Goal: Transaction & Acquisition: Purchase product/service

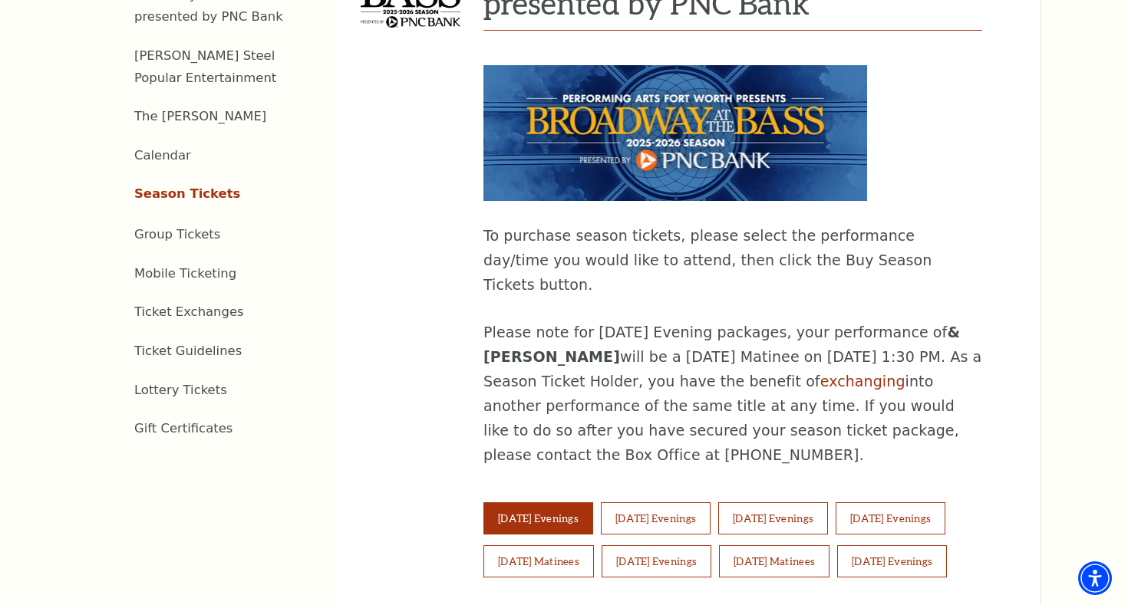
scroll to position [713, 0]
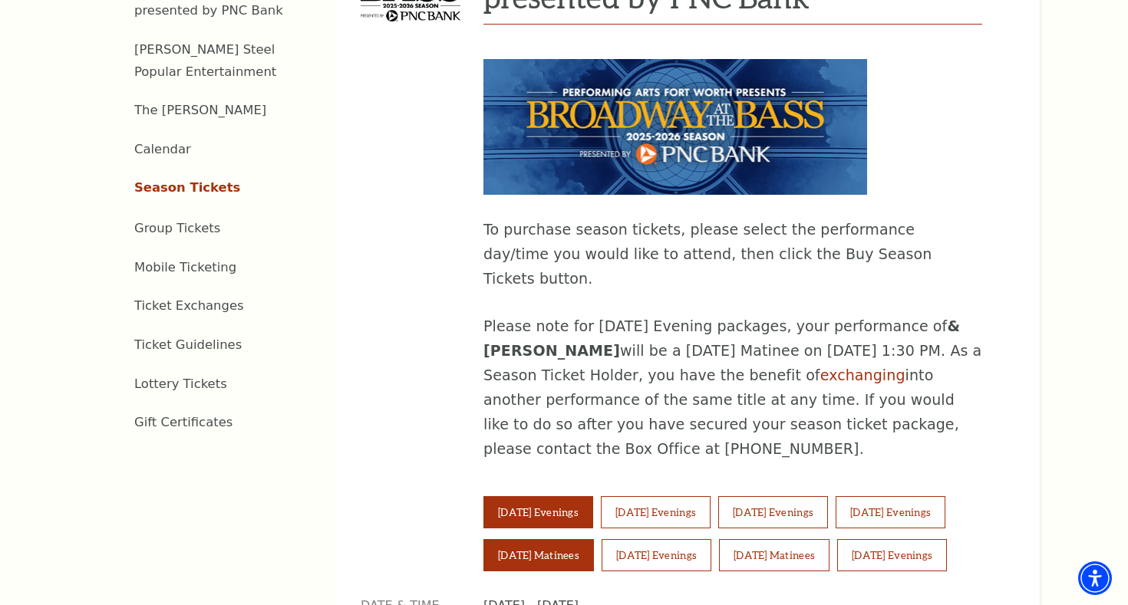
click at [537, 539] on button "Saturday Matinees" at bounding box center [538, 555] width 110 height 32
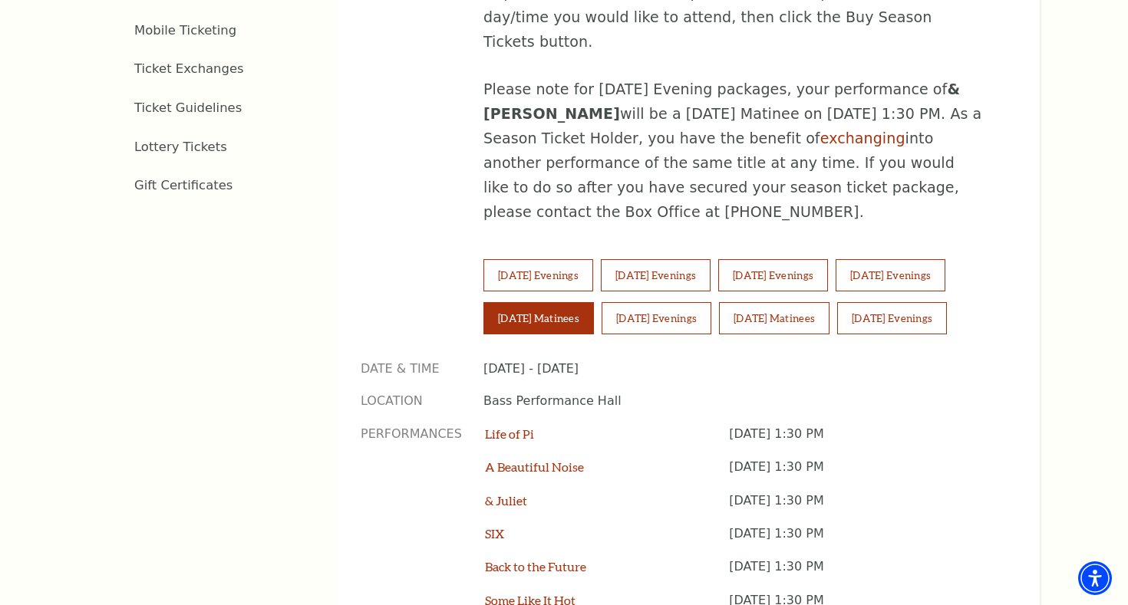
scroll to position [957, 0]
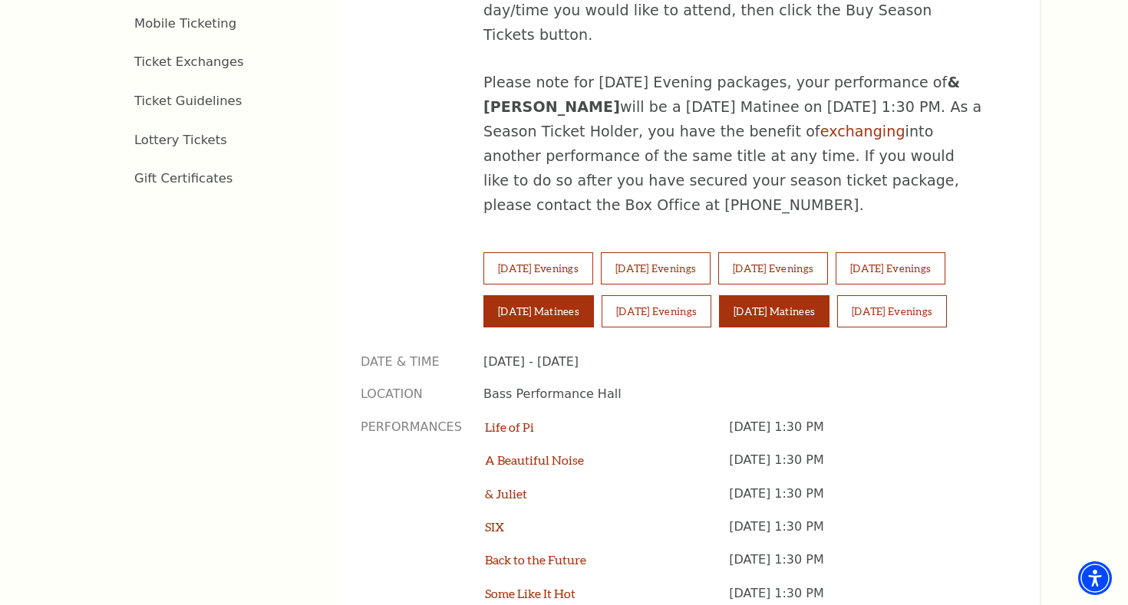
click at [789, 295] on button "Sunday Matinees" at bounding box center [774, 311] width 110 height 32
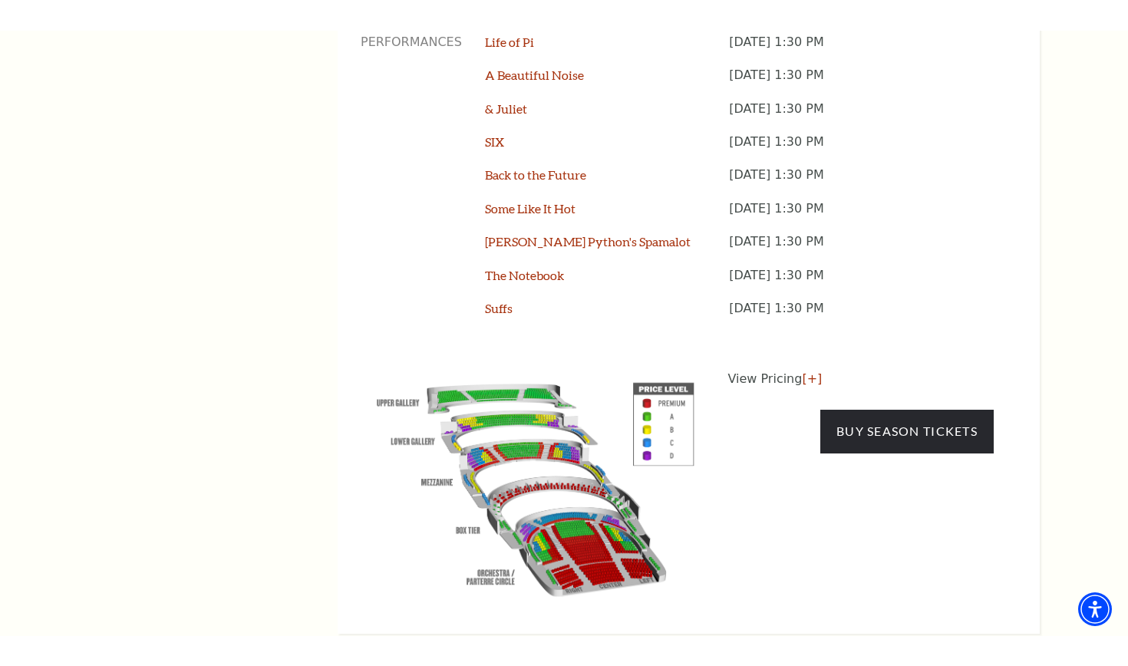
scroll to position [1444, 0]
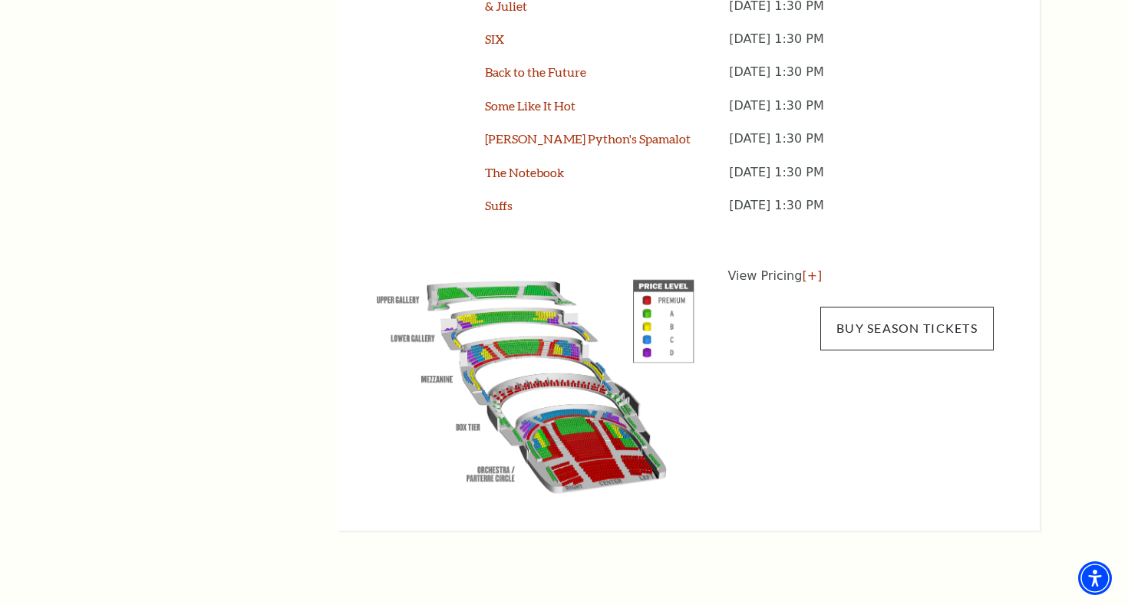
click at [897, 307] on link "Buy Season Tickets" at bounding box center [906, 328] width 173 height 43
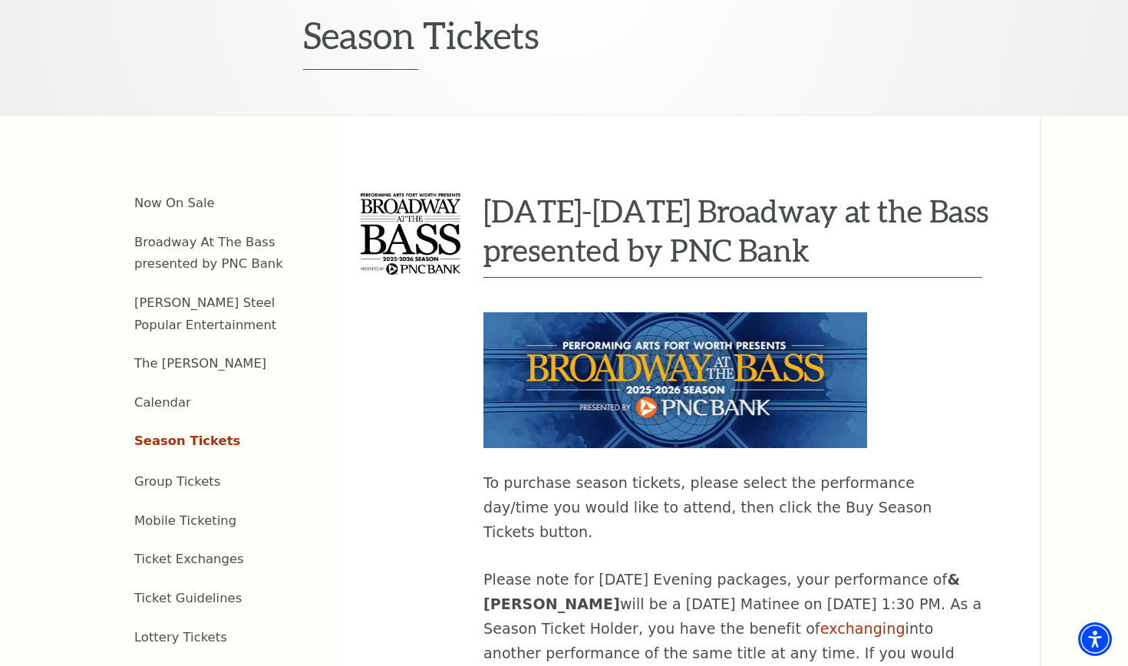
scroll to position [441, 0]
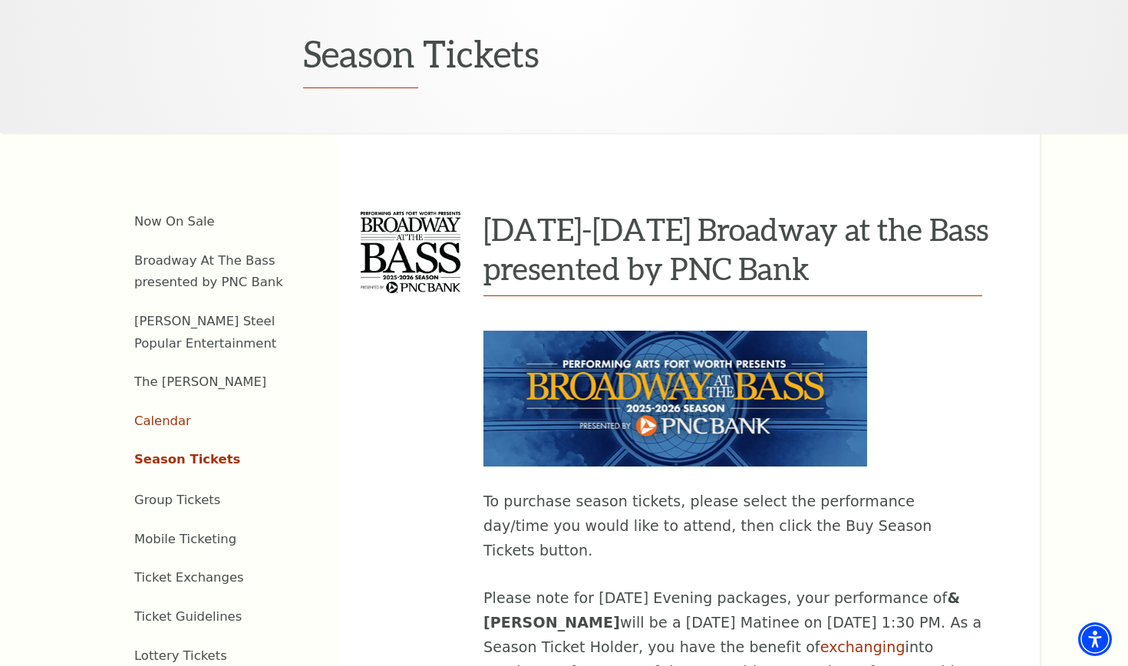
click at [169, 413] on link "Calendar" at bounding box center [162, 420] width 57 height 15
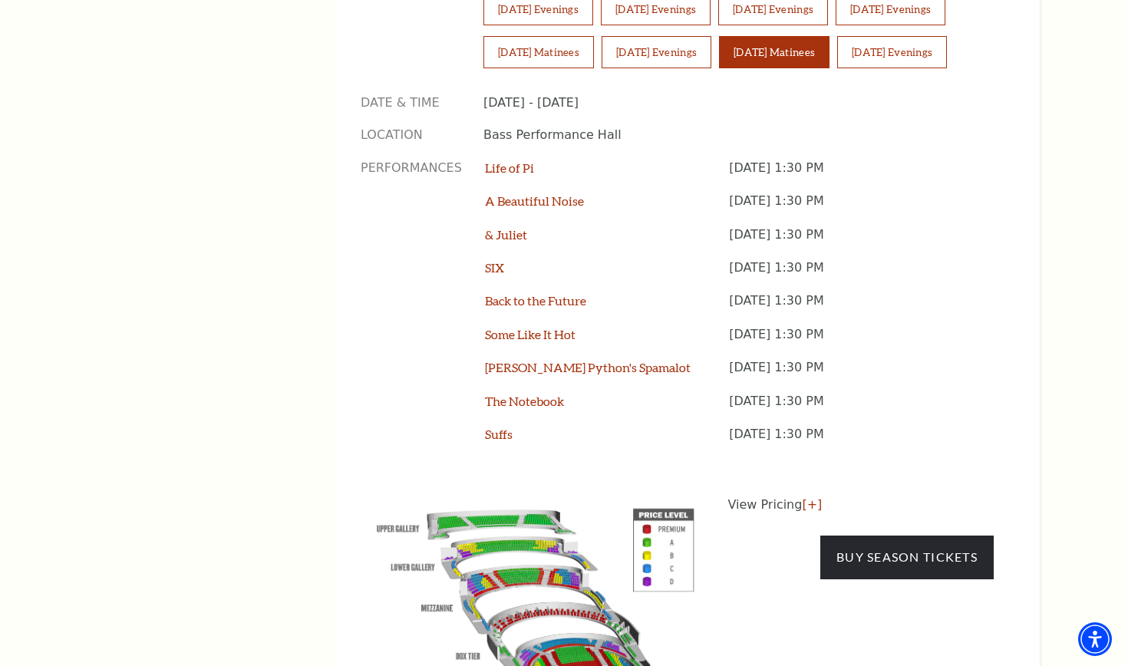
scroll to position [1244, 0]
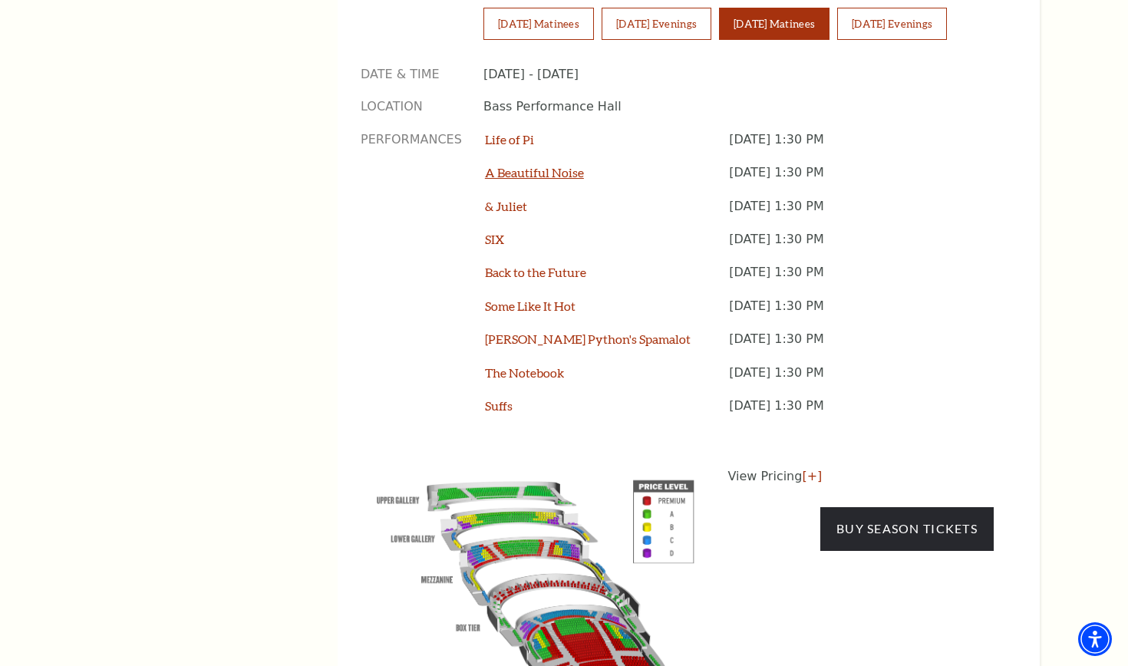
click at [563, 165] on link "A Beautiful Noise" at bounding box center [534, 172] width 99 height 15
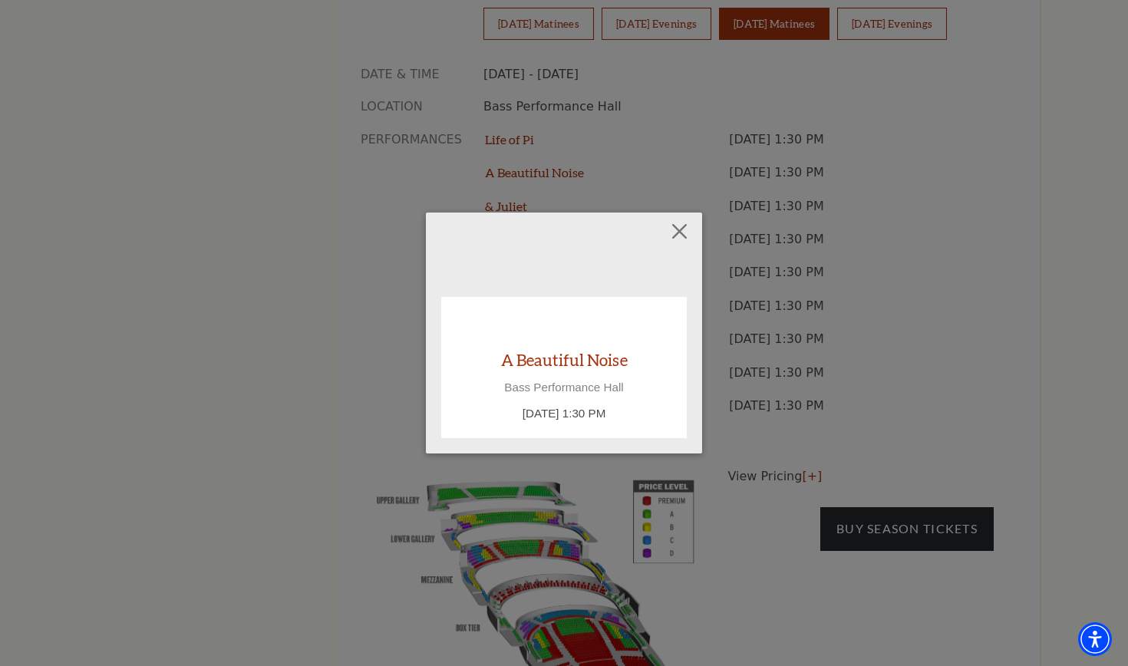
click at [562, 378] on div "A Beautiful Noise Bass Performance Hall Sunday November 2, 1:30 PM" at bounding box center [563, 386] width 215 height 74
click at [571, 357] on link "A Beautiful Noise" at bounding box center [564, 359] width 127 height 21
click at [558, 360] on link "A Beautiful Noise" at bounding box center [564, 359] width 127 height 21
click at [599, 359] on link "A Beautiful Noise" at bounding box center [564, 359] width 127 height 21
click at [599, 358] on link "A Beautiful Noise" at bounding box center [564, 359] width 127 height 21
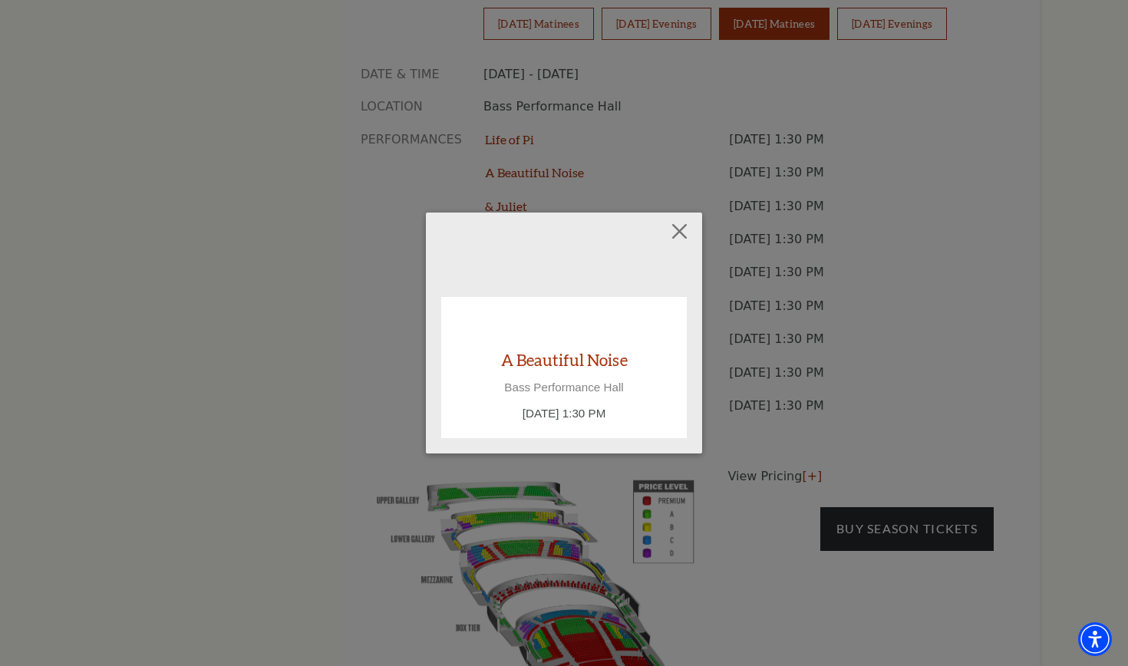
click at [773, 392] on div "Empty heading A Beautiful Noise Bass Performance Hall Sunday November 2, 1:30 PM" at bounding box center [564, 333] width 1128 height 666
click at [773, 390] on div "Empty heading A Beautiful Noise Bass Performance Hall Sunday November 2, 1:30 PM" at bounding box center [564, 333] width 1128 height 666
click at [676, 487] on div "Empty heading A Beautiful Noise Bass Performance Hall Sunday November 2, 1:30 PM" at bounding box center [564, 333] width 1128 height 666
click at [680, 226] on button "Close" at bounding box center [679, 231] width 29 height 29
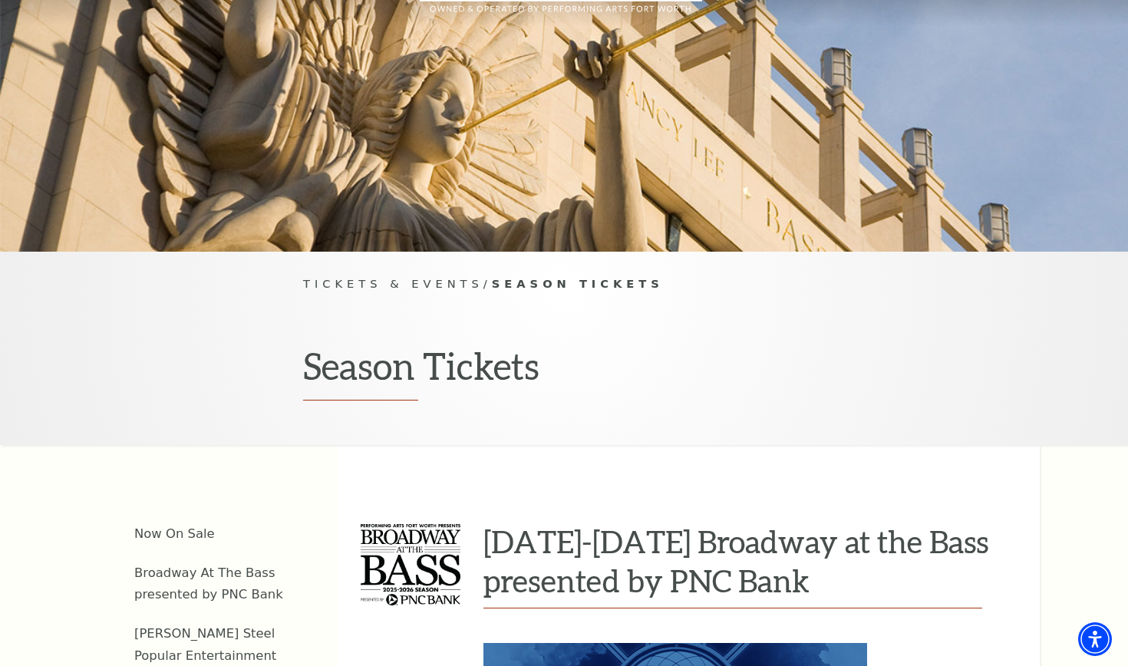
scroll to position [252, 0]
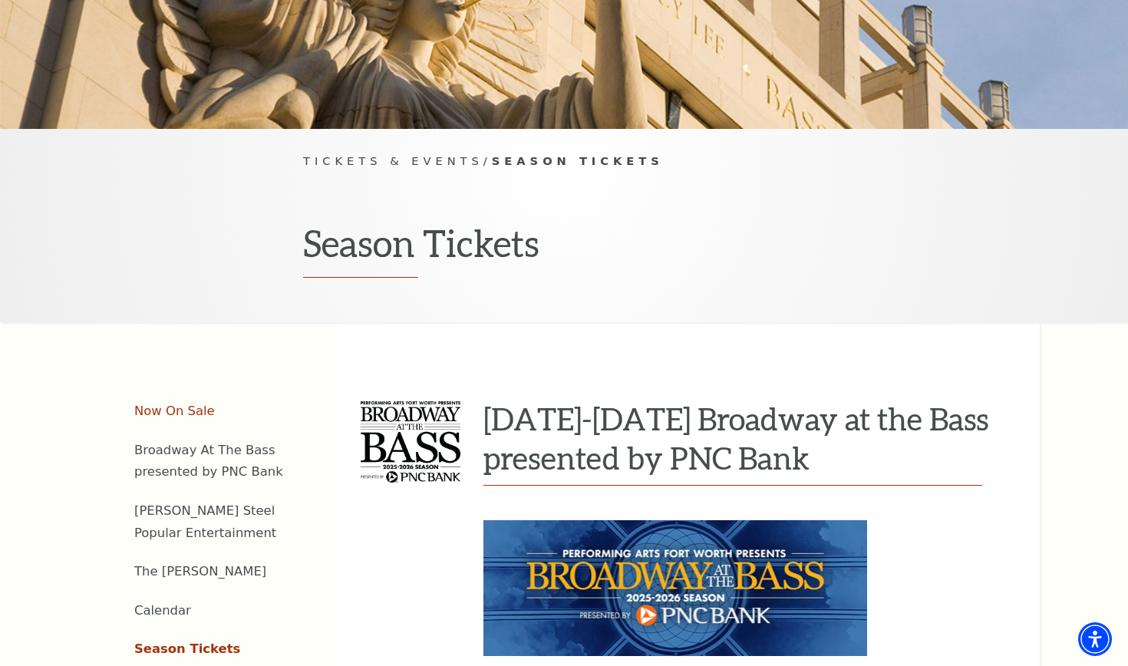
click at [186, 403] on link "Now On Sale" at bounding box center [174, 410] width 81 height 15
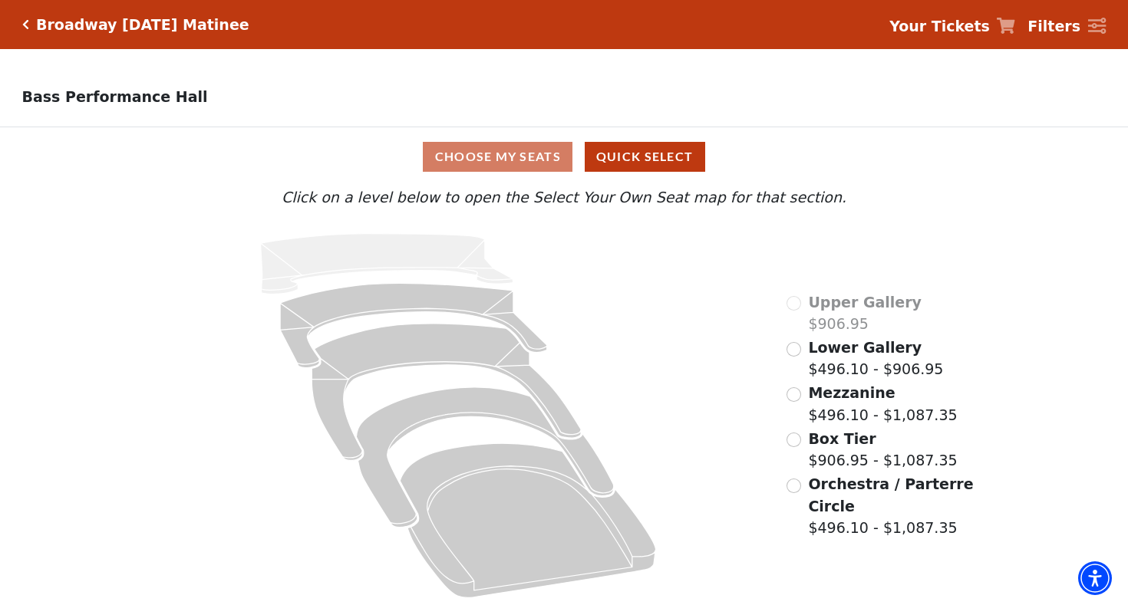
click at [797, 483] on input "Orchestra / Parterre Circle$496.10 - $1,087.35\a" at bounding box center [793, 486] width 15 height 15
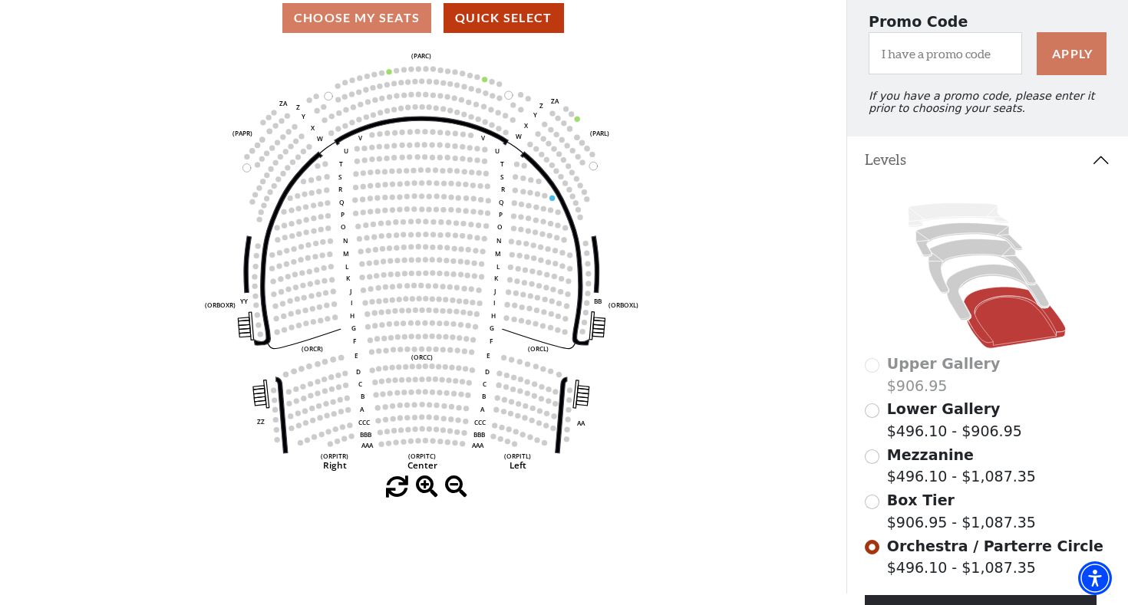
scroll to position [140, 0]
click at [380, 18] on div "Choose My Seats Quick Select" at bounding box center [423, 17] width 846 height 30
click at [380, 13] on div "Choose My Seats Quick Select" at bounding box center [423, 17] width 846 height 30
click at [380, 11] on div "Choose My Seats Quick Select" at bounding box center [423, 17] width 846 height 30
click at [522, 290] on icon "Left (ORPITL) Right (ORPITR) Center (ORPITC) ZZ AA YY BB ZA ZA (ORCL) (ORCR) (O…" at bounding box center [422, 261] width 761 height 429
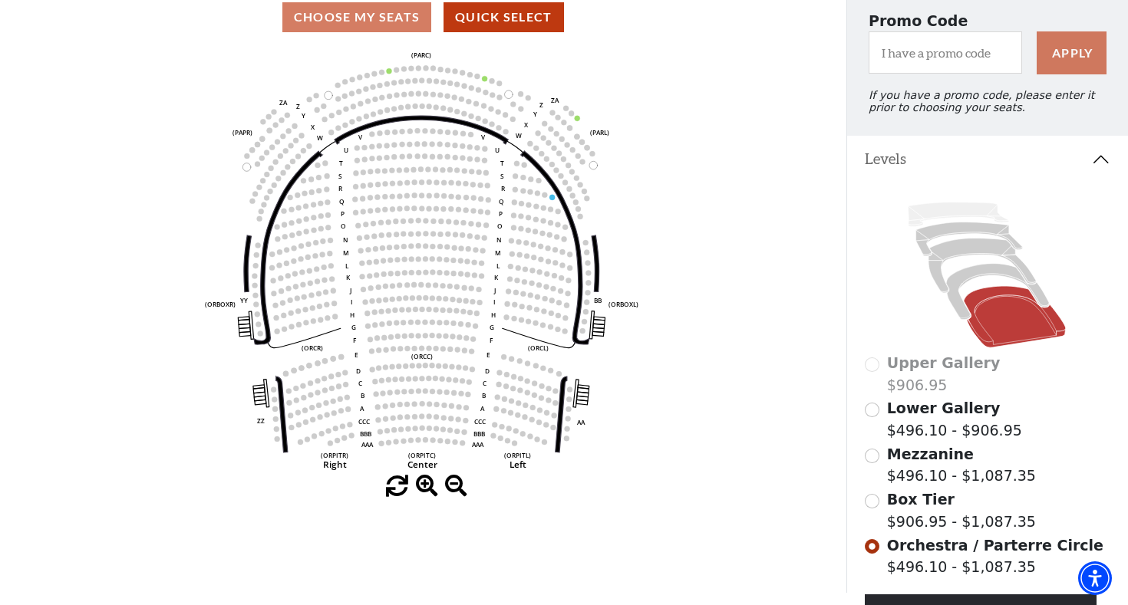
click at [869, 502] on input "Box Tier$906.95 - $1,087.35\a" at bounding box center [872, 501] width 15 height 15
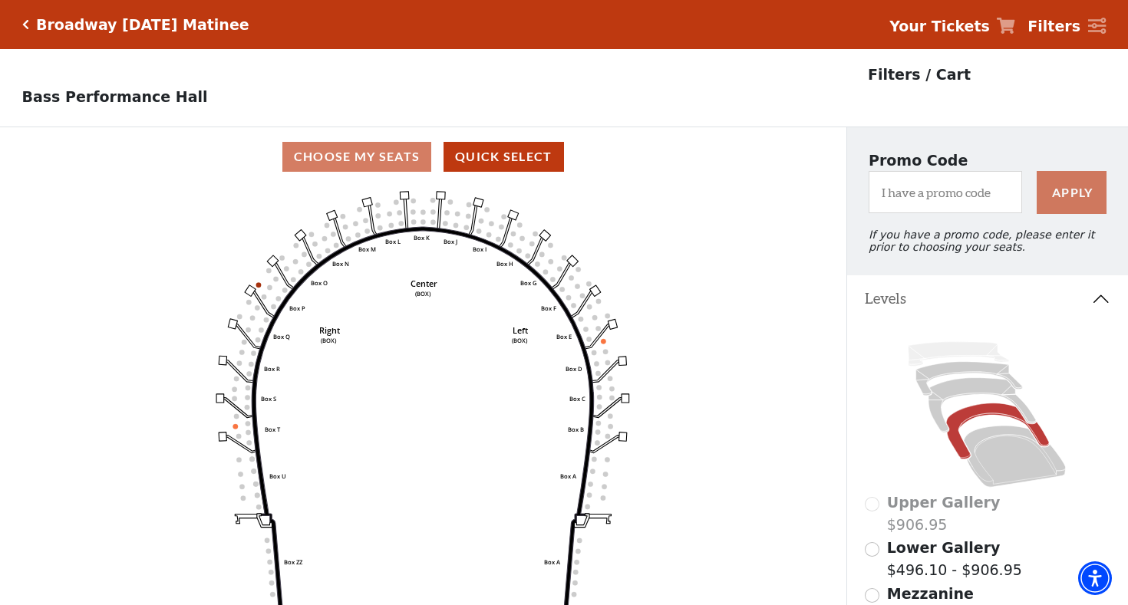
scroll to position [71, 0]
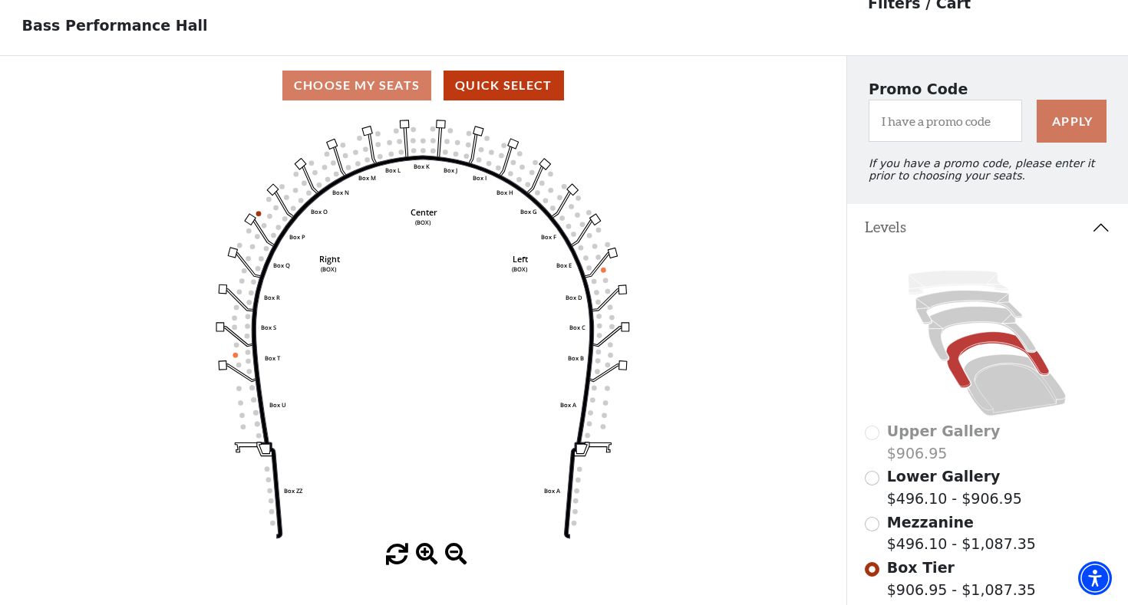
click at [871, 479] on input "Lower Gallery$496.10 - $906.95\a" at bounding box center [872, 478] width 15 height 15
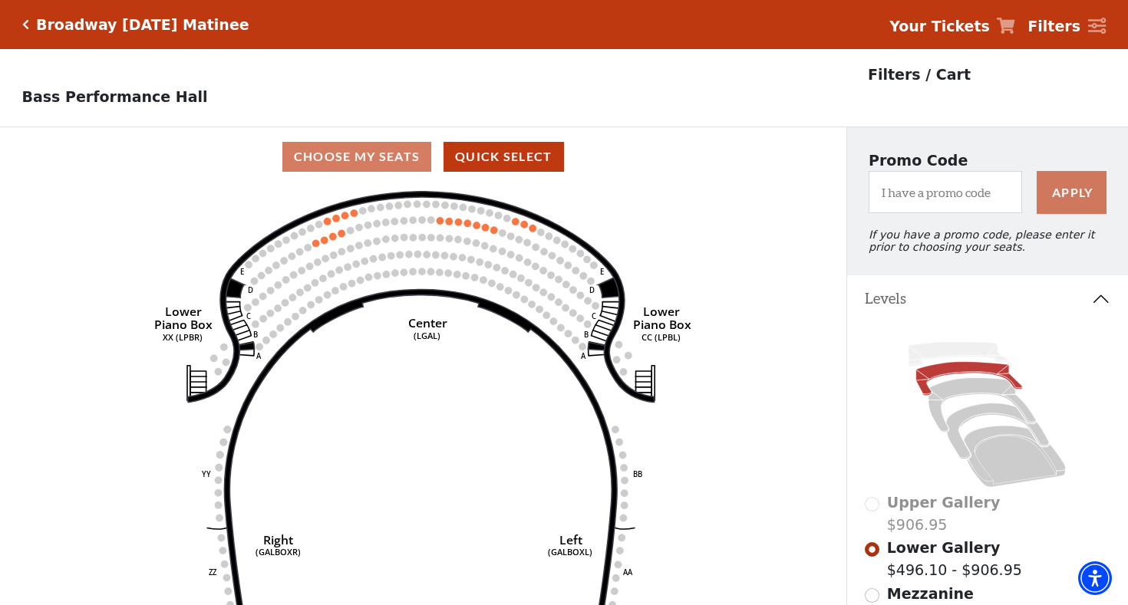
scroll to position [0, 0]
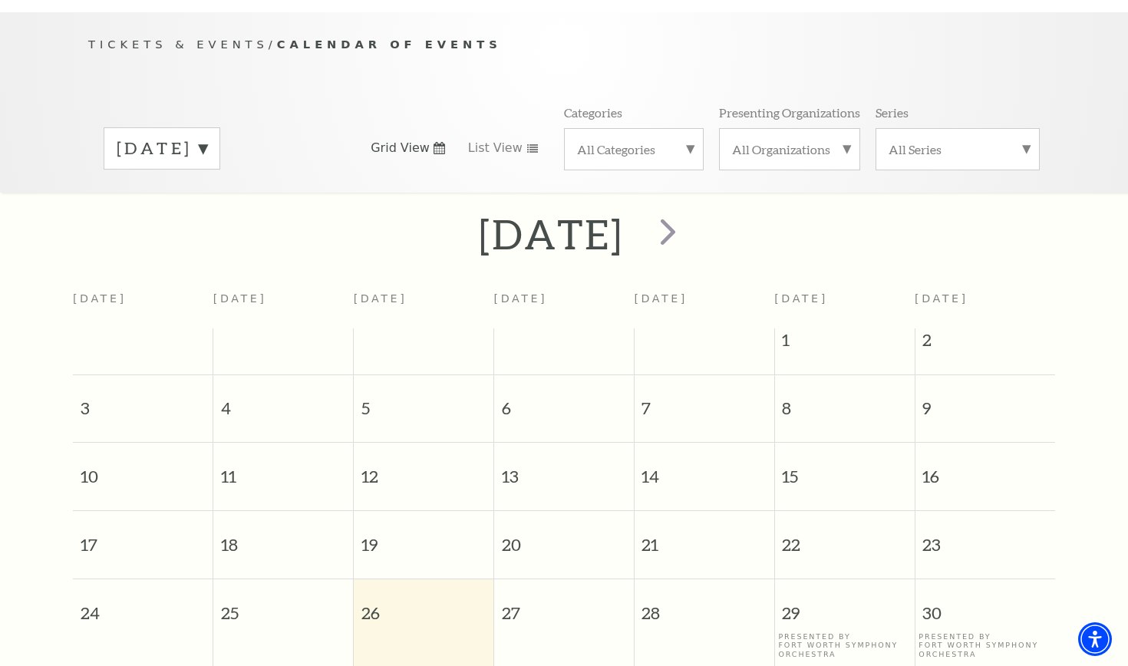
scroll to position [77, 0]
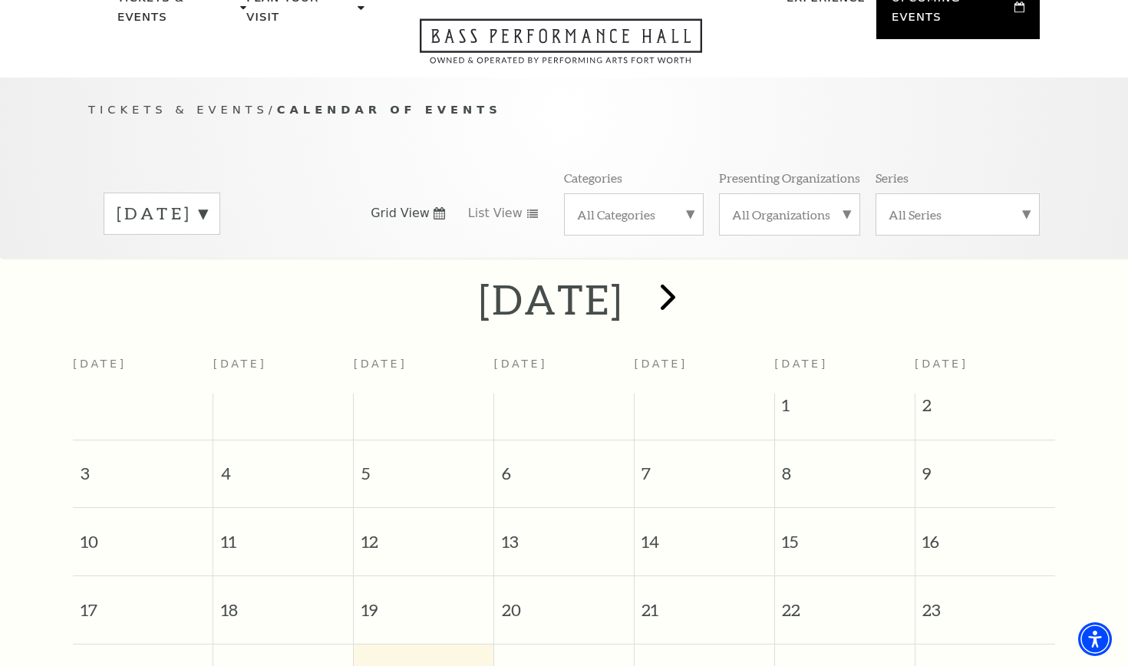
click at [690, 277] on span "next" at bounding box center [668, 297] width 44 height 44
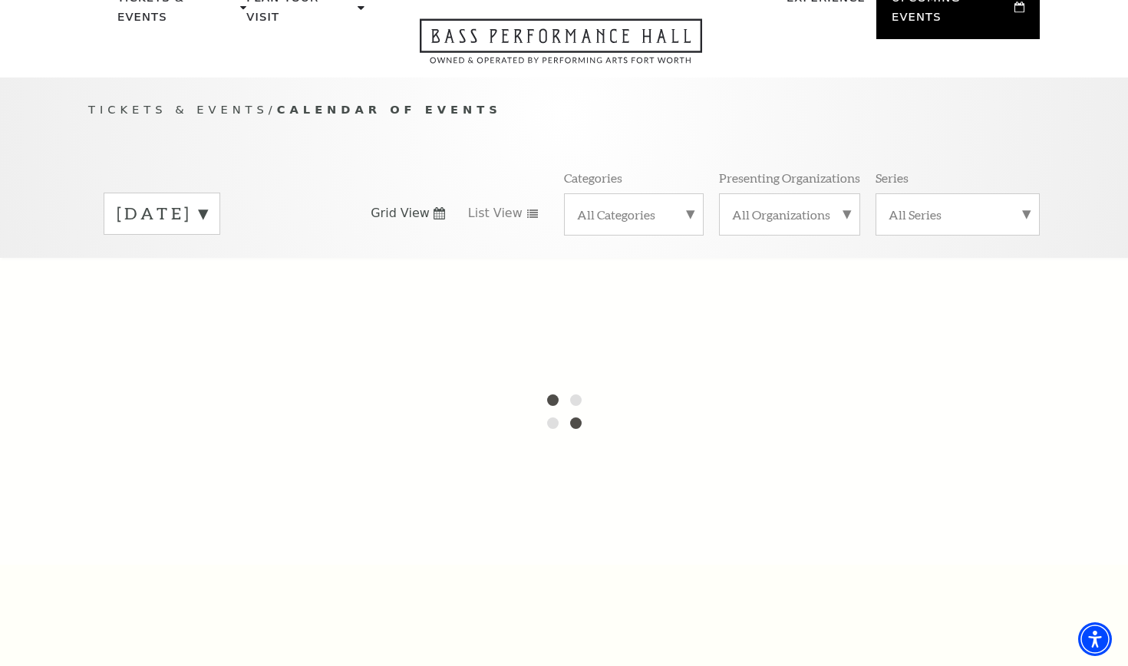
click at [724, 277] on div at bounding box center [564, 411] width 1128 height 307
click at [207, 202] on label "August 2025" at bounding box center [162, 214] width 91 height 24
click at [238, 288] on div at bounding box center [564, 411] width 1128 height 307
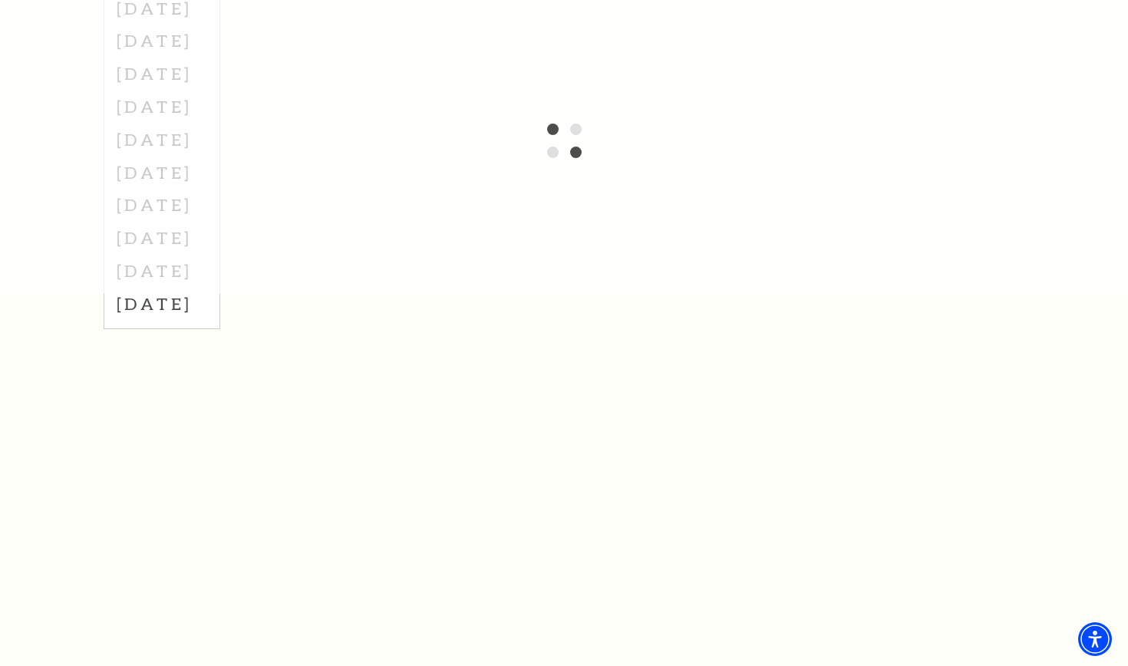
scroll to position [347, 0]
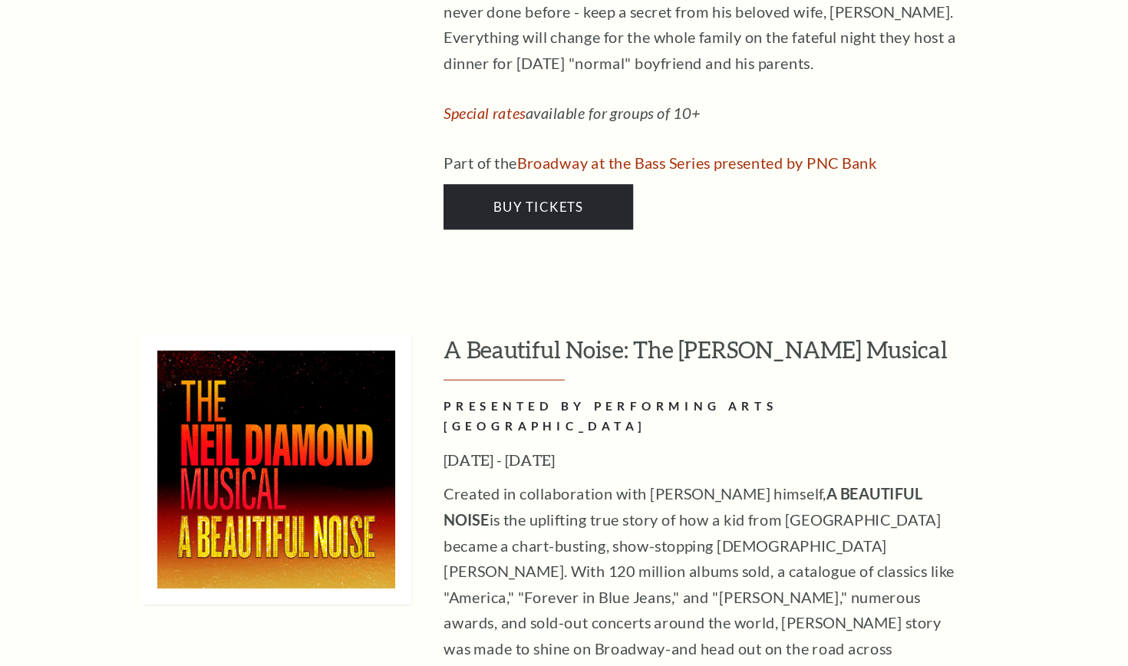
scroll to position [3862, 0]
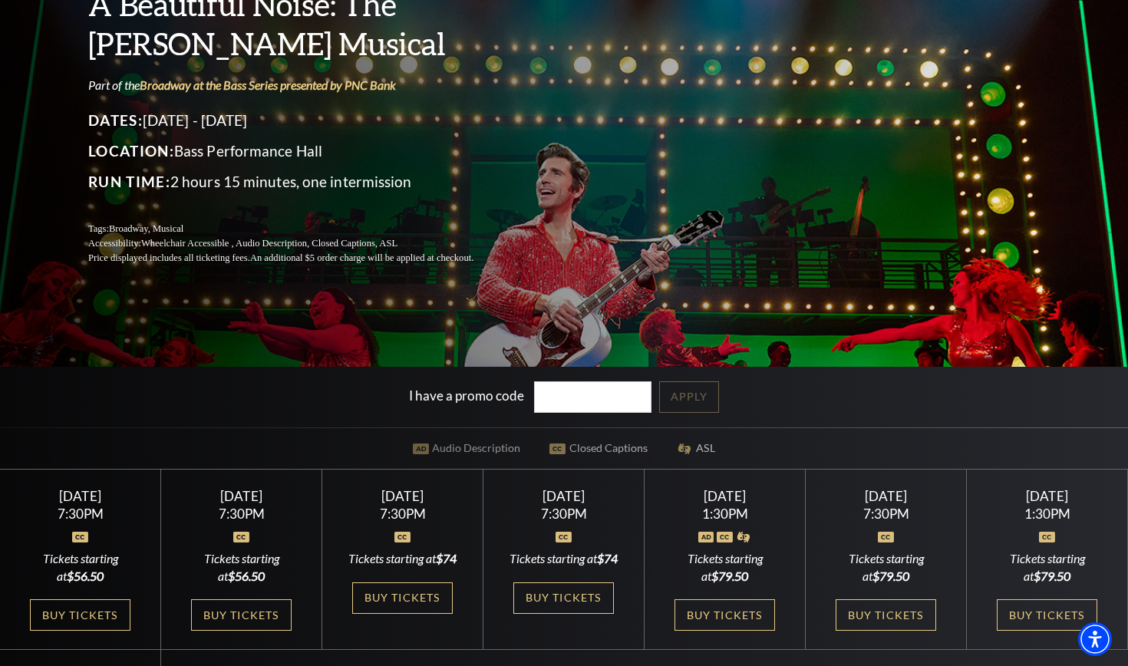
scroll to position [167, 0]
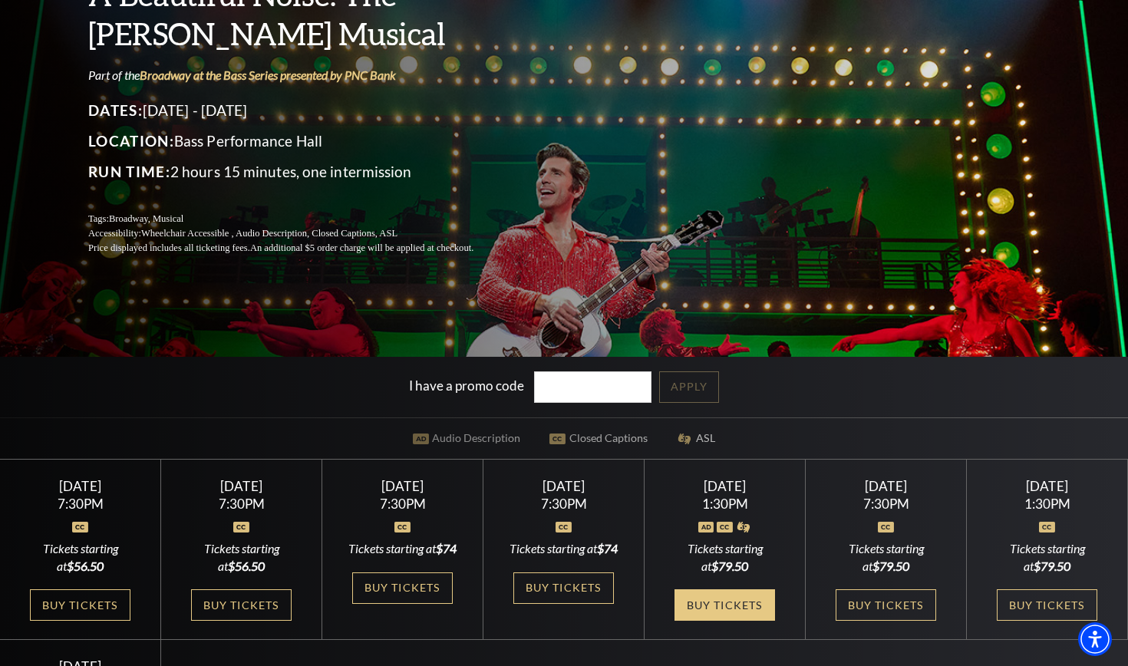
click at [709, 617] on link "Buy Tickets" at bounding box center [724, 604] width 100 height 31
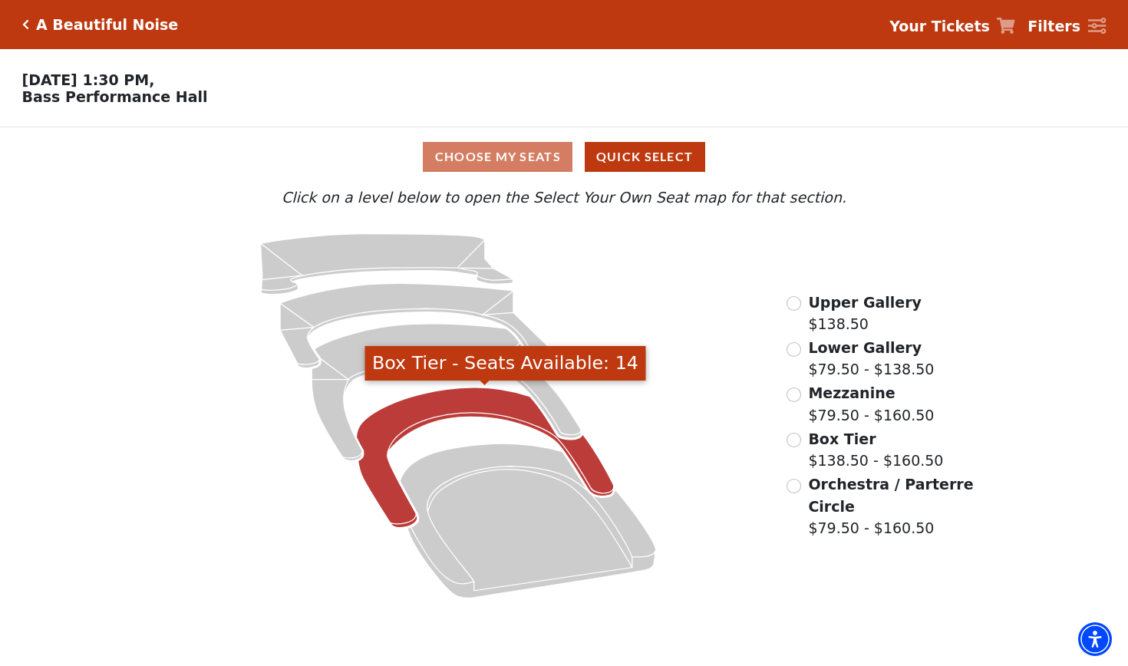
click at [515, 399] on icon "Box Tier - Seats Available: 14" at bounding box center [485, 457] width 258 height 140
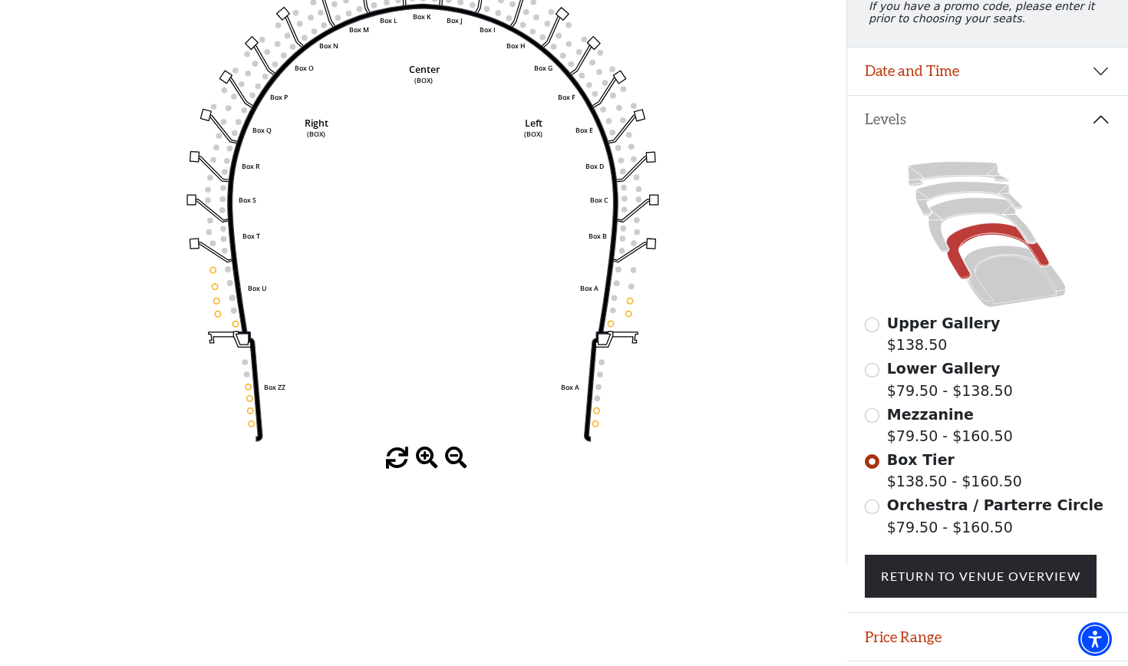
scroll to position [256, 0]
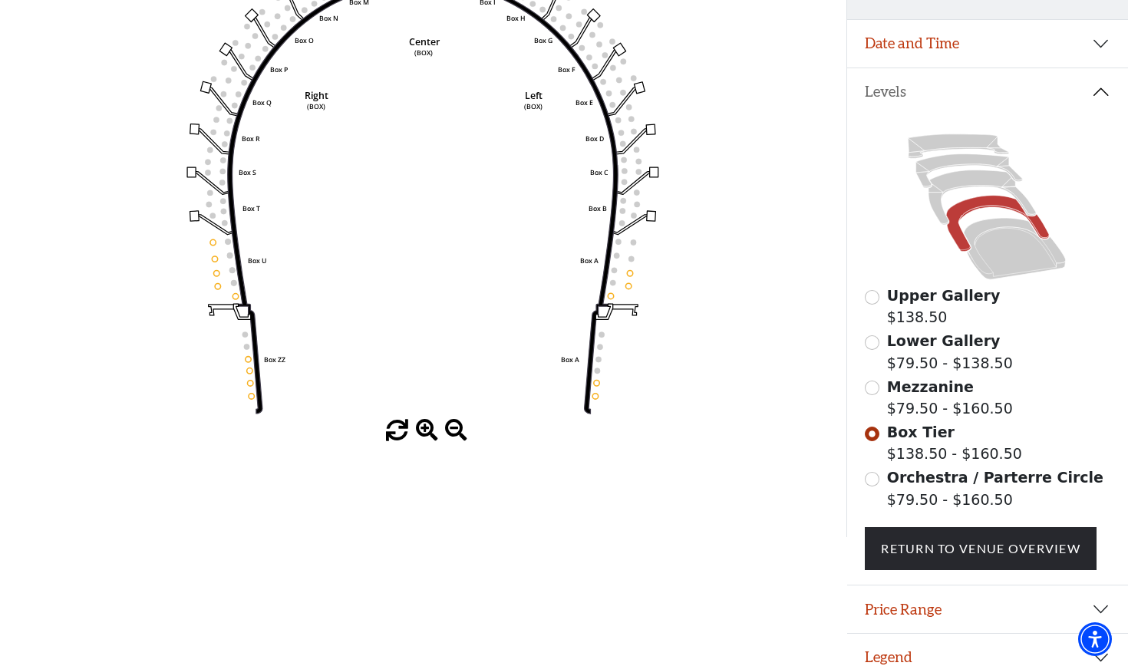
click at [870, 479] on input "Orchestra / Parterre Circle$79.50 - $160.50\a" at bounding box center [872, 479] width 15 height 15
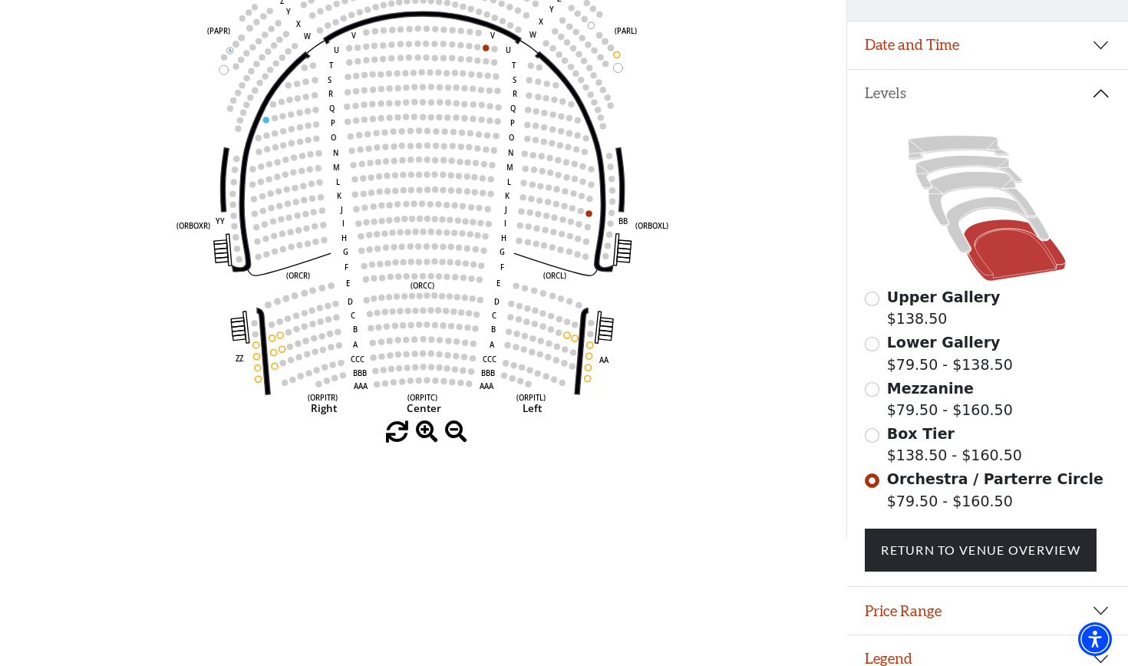
scroll to position [255, 0]
click at [869, 344] on input "Lower Gallery$79.50 - $138.50\a" at bounding box center [872, 343] width 15 height 15
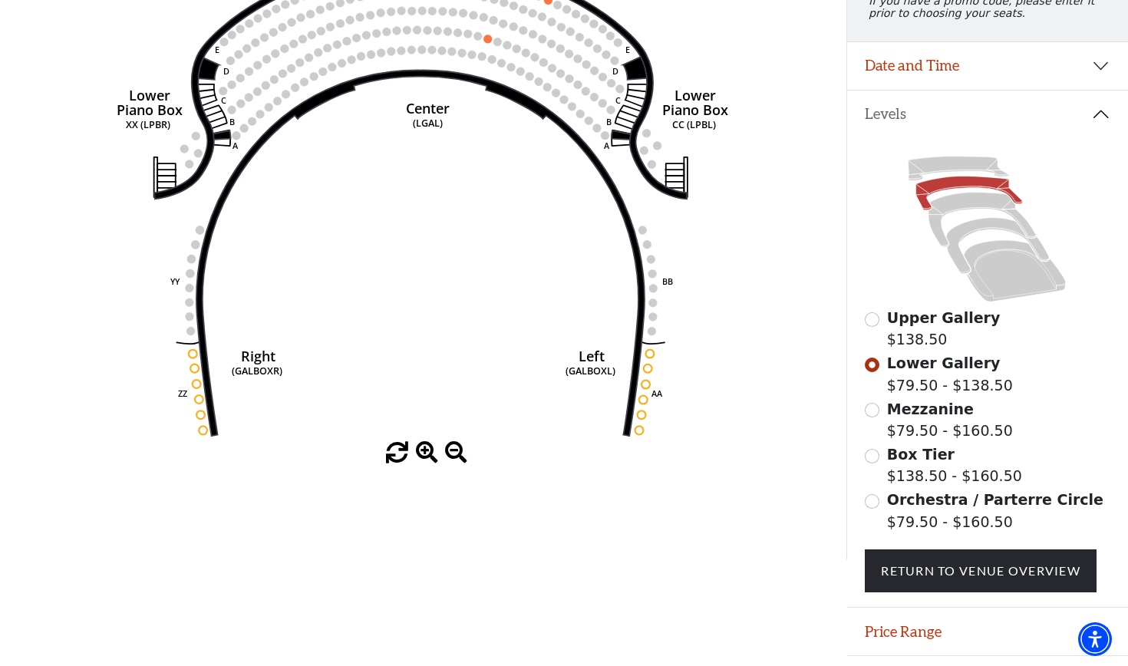
scroll to position [253, 0]
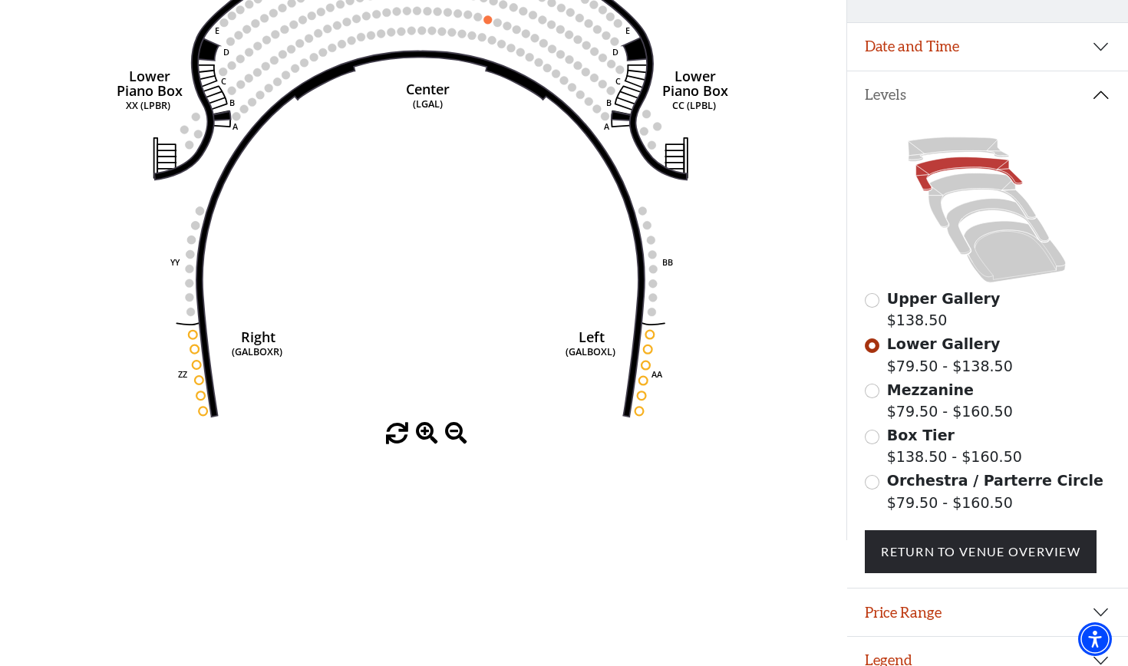
click at [877, 390] on input "Mezzanine$79.50 - $160.50\a" at bounding box center [872, 391] width 15 height 15
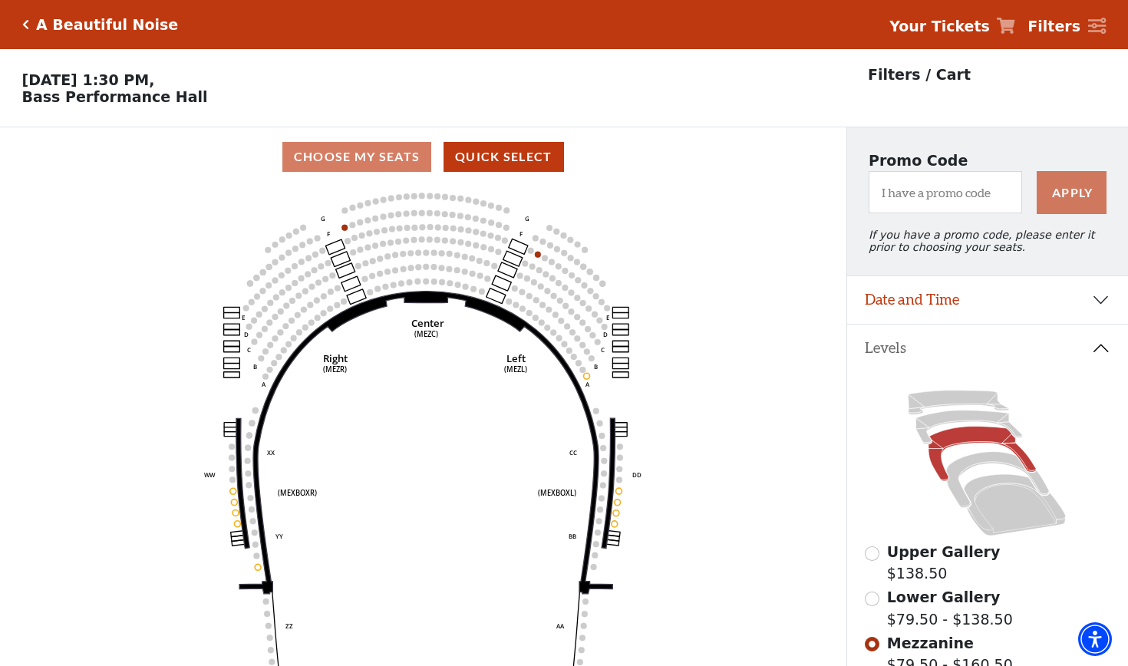
scroll to position [0, 0]
